Goal: Use online tool/utility

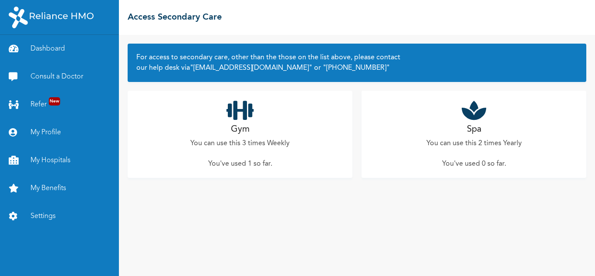
click at [248, 113] on icon at bounding box center [239, 110] width 27 height 22
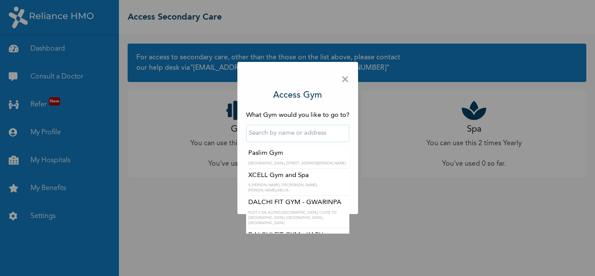
click at [289, 134] on input "text" at bounding box center [297, 132] width 103 height 17
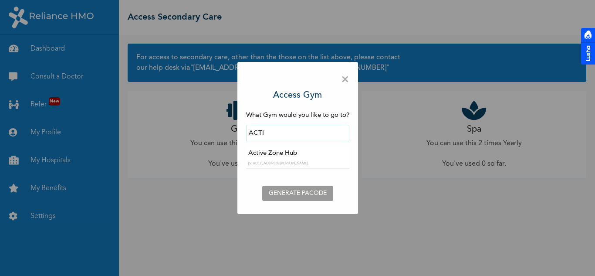
type input "Active Zone Hub"
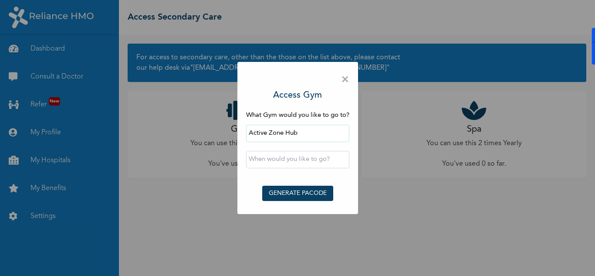
click at [298, 193] on button "GENERATE PACODE" at bounding box center [297, 192] width 71 height 15
